Goal: Communication & Community: Answer question/provide support

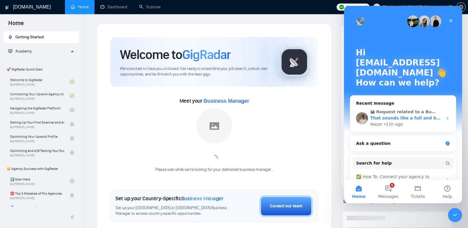
click at [401, 115] on div "That sounds like a full and busy week. Thanks for letting us know.🙏 Just to cla…" at bounding box center [407, 118] width 73 height 6
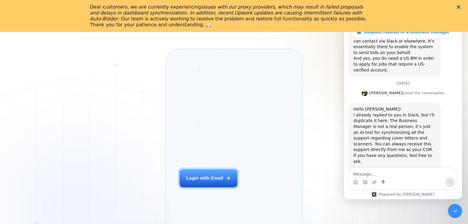
scroll to position [1479, 0]
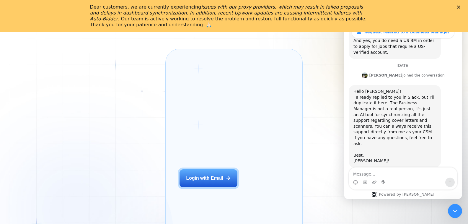
drag, startPoint x: 399, startPoint y: 110, endPoint x: 354, endPoint y: 114, distance: 45.4
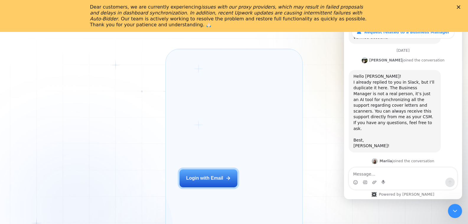
copy link "[EMAIL_ADDRESS][DOMAIN_NAME]"
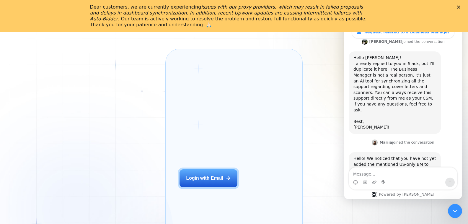
scroll to position [1509, 0]
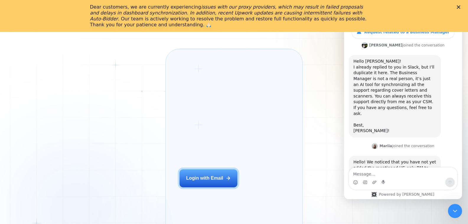
copy link "[EMAIL_ADDRESS][DOMAIN_NAME]"
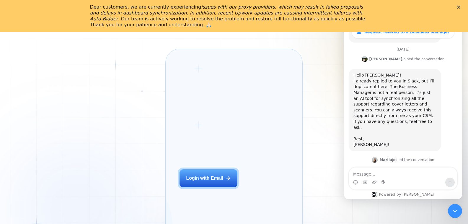
scroll to position [1491, 0]
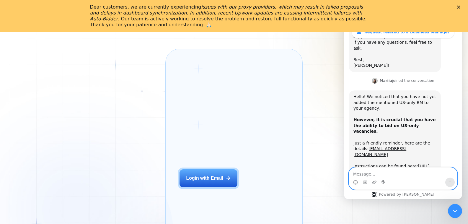
click at [385, 177] on textarea "Message…" at bounding box center [403, 173] width 108 height 10
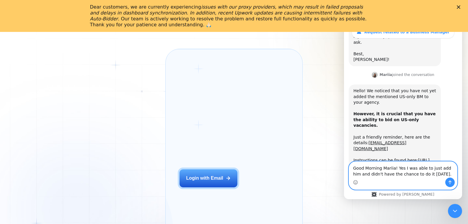
type textarea "Good Morning Mariia! Yes I was able to just add him and didn't have the chance …"
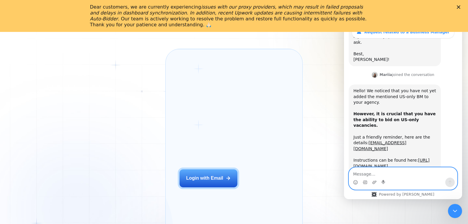
scroll to position [1611, 0]
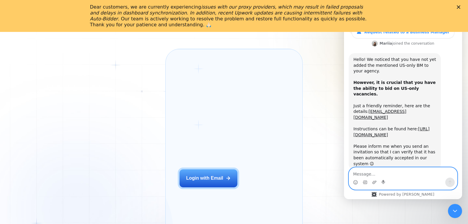
paste textarea "[EMAIL_ADDRESS][DOMAIN_NAME]"
type textarea "[EMAIL_ADDRESS][DOMAIN_NAME] right?"
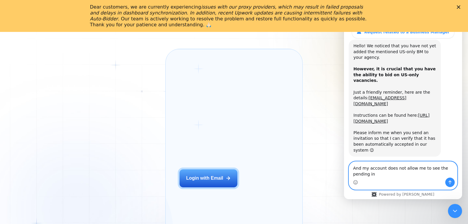
scroll to position [1631, 0]
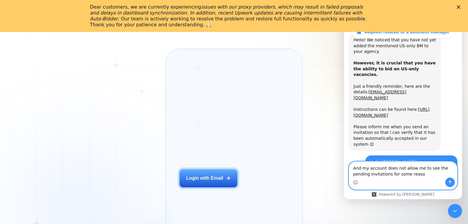
type textarea "And my account does not allow me to see the pending invitations for some reason"
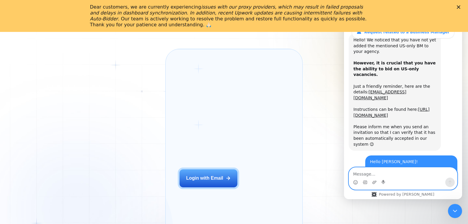
scroll to position [1644, 0]
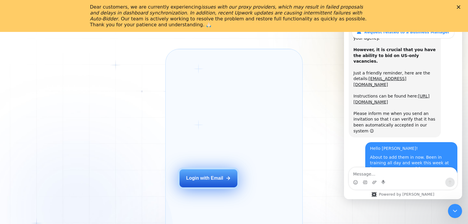
click at [197, 181] on div "Login with Email" at bounding box center [204, 178] width 37 height 7
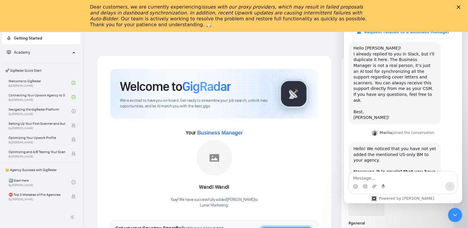
scroll to position [1640, 0]
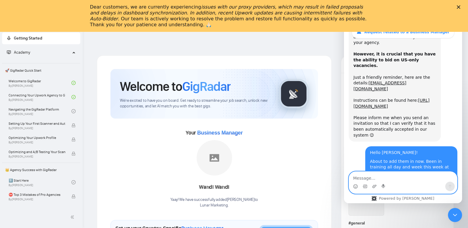
click at [392, 181] on textarea "Message…" at bounding box center [403, 177] width 108 height 10
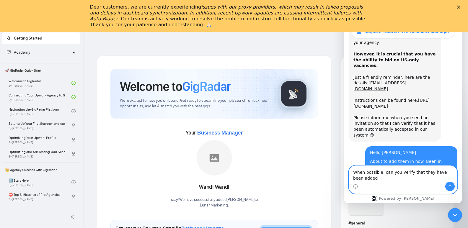
scroll to position [1646, 0]
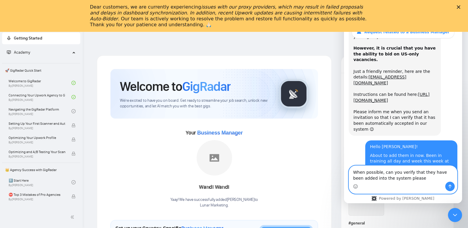
type textarea "When possible, can you verify that they have been added into the system please?"
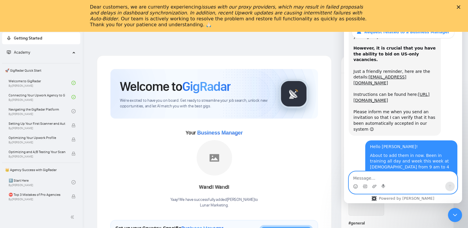
scroll to position [1659, 0]
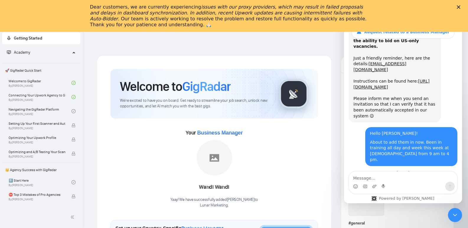
click at [126, 169] on div "Your Business Manager Wandi Wandi Yaay! We have successfully added Wandi Wandi …" at bounding box center [215, 168] width 208 height 80
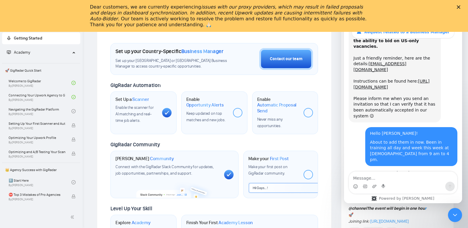
scroll to position [165, 0]
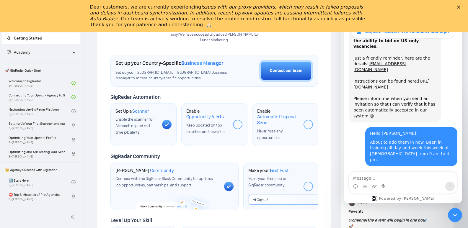
click at [264, 126] on div "Enable Automatic Proposal Send Never miss any opportunities." at bounding box center [278, 124] width 42 height 33
click at [214, 125] on span "Keep updated on top matches and new jobs." at bounding box center [205, 129] width 39 height 12
click at [236, 122] on div at bounding box center [237, 124] width 9 height 9
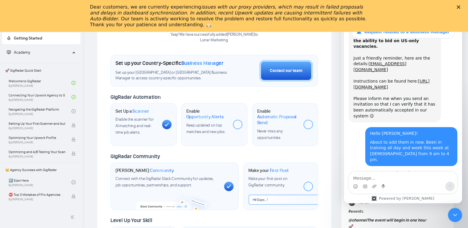
click at [202, 150] on div "Welcome to GigRadar We're excited to have you on board. Get ready to streamline…" at bounding box center [215, 87] width 208 height 367
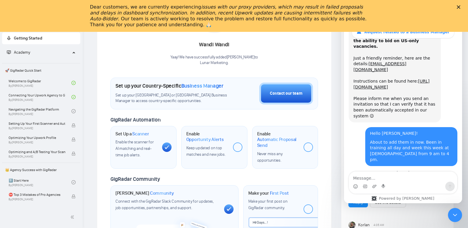
scroll to position [142, 0]
